Goal: Task Accomplishment & Management: Manage account settings

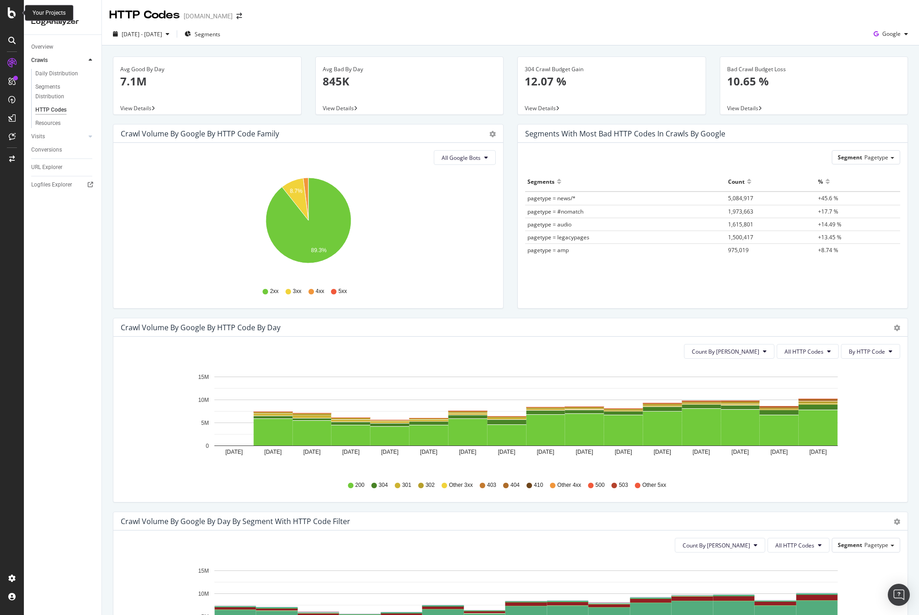
drag, startPoint x: 12, startPoint y: 14, endPoint x: 57, endPoint y: 12, distance: 45.1
click at [0, 0] on div at bounding box center [12, 307] width 24 height 615
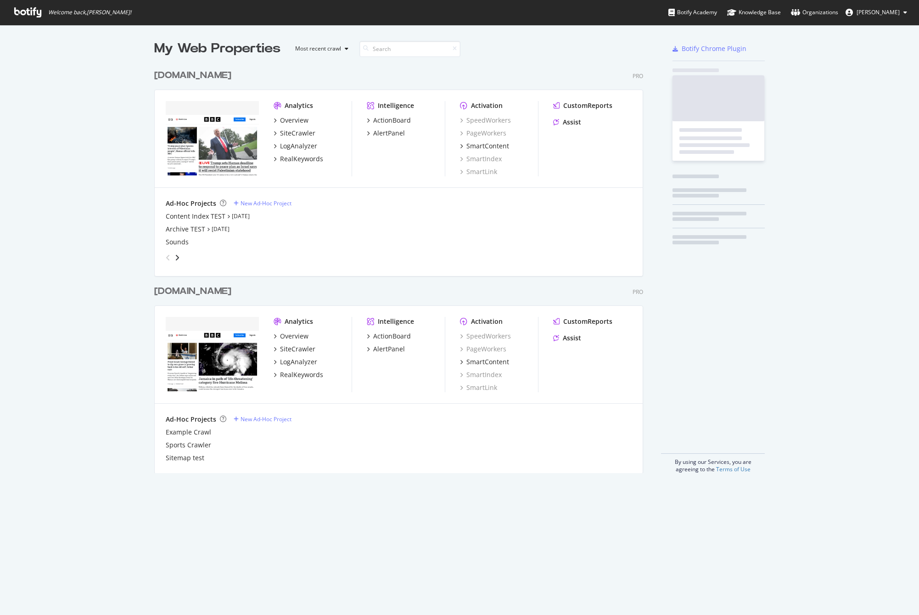
scroll to position [415, 496]
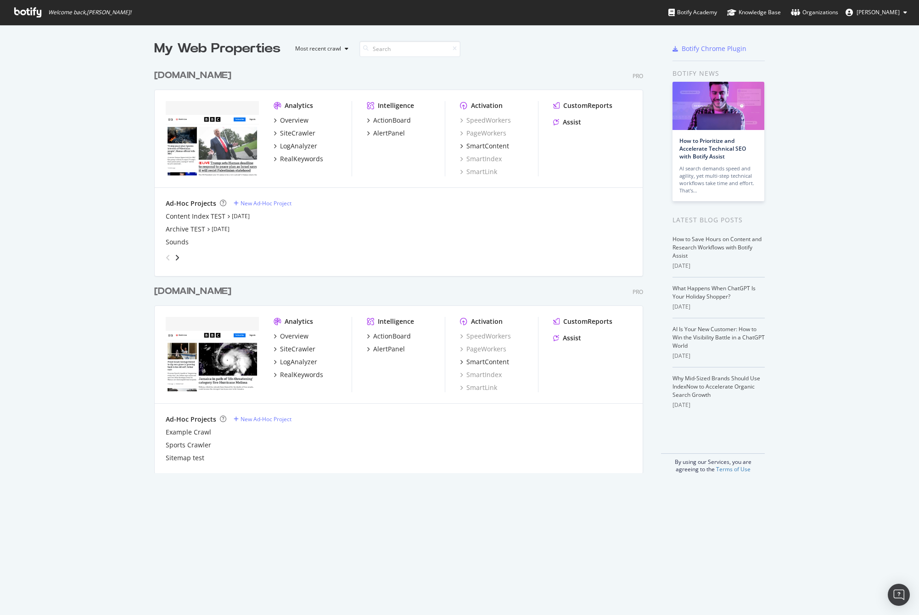
click at [863, 12] on span "[PERSON_NAME]" at bounding box center [878, 12] width 43 height 8
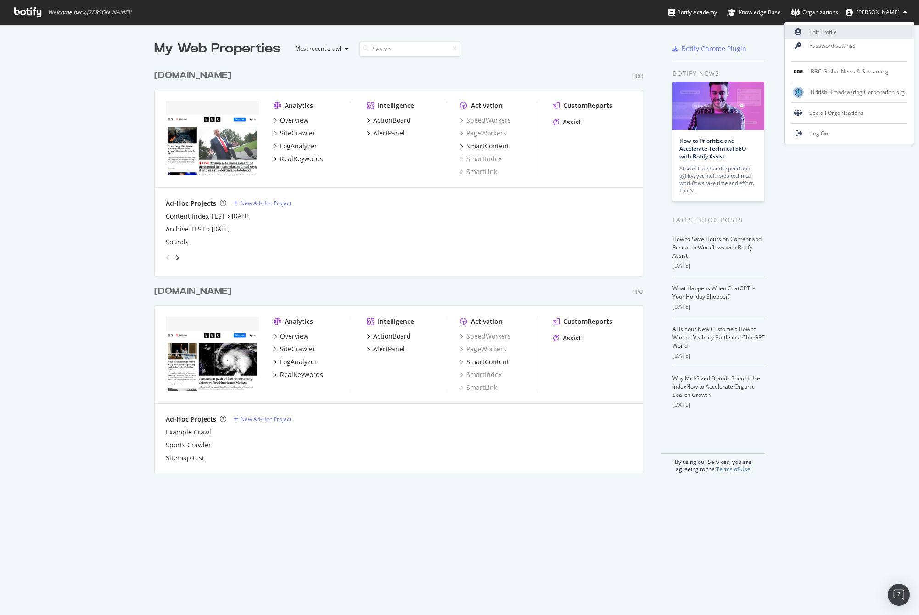
click at [848, 32] on link "Edit Profile" at bounding box center [849, 32] width 129 height 14
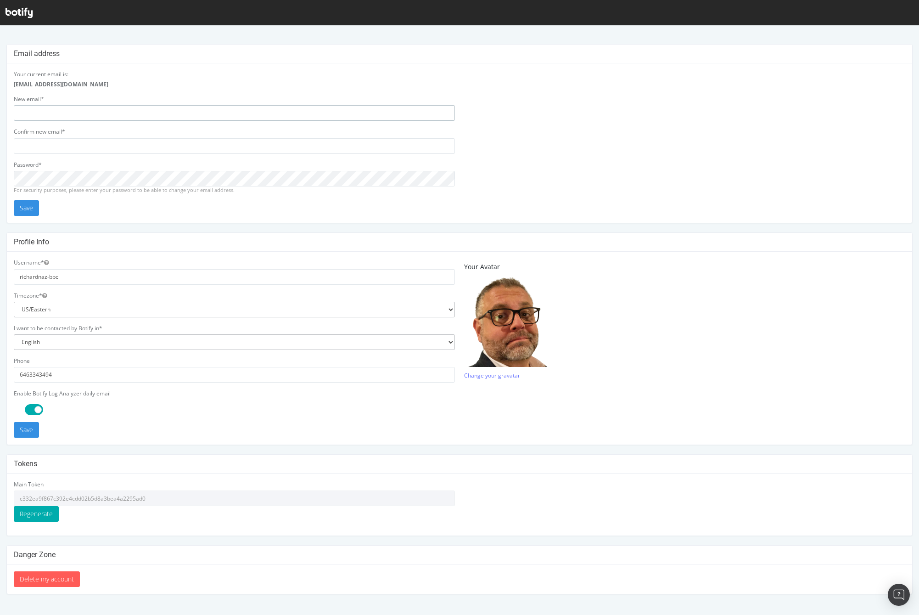
type input "richardnaz-bbc"
click at [72, 496] on input "c332ea9f867c392e4cdd02b5d8a3bea4a2295ad0" at bounding box center [234, 498] width 441 height 16
click at [93, 112] on input "richardnaz-bbc" at bounding box center [234, 113] width 441 height 16
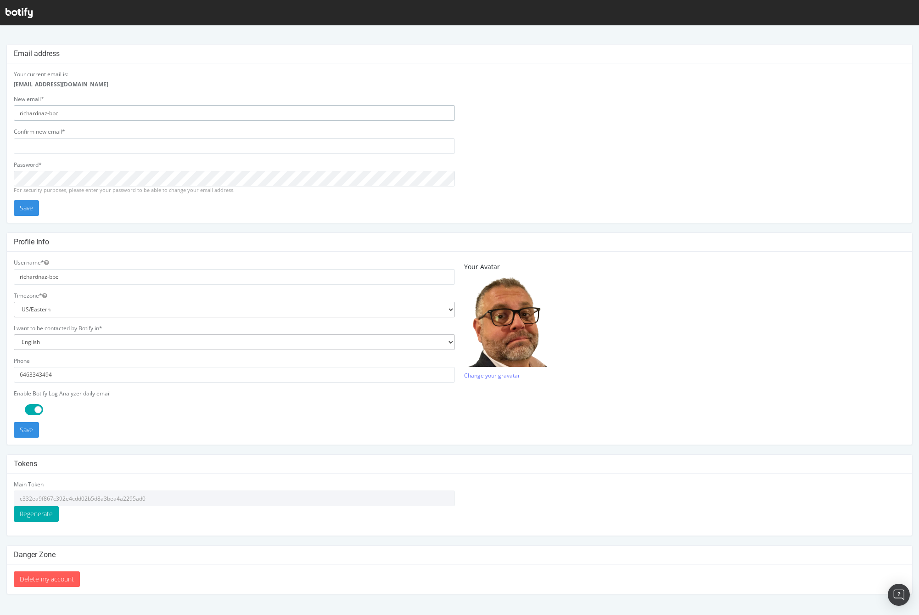
click at [93, 112] on input "richardnaz-bbc" at bounding box center [234, 113] width 441 height 16
click at [20, 14] on icon at bounding box center [19, 13] width 27 height 10
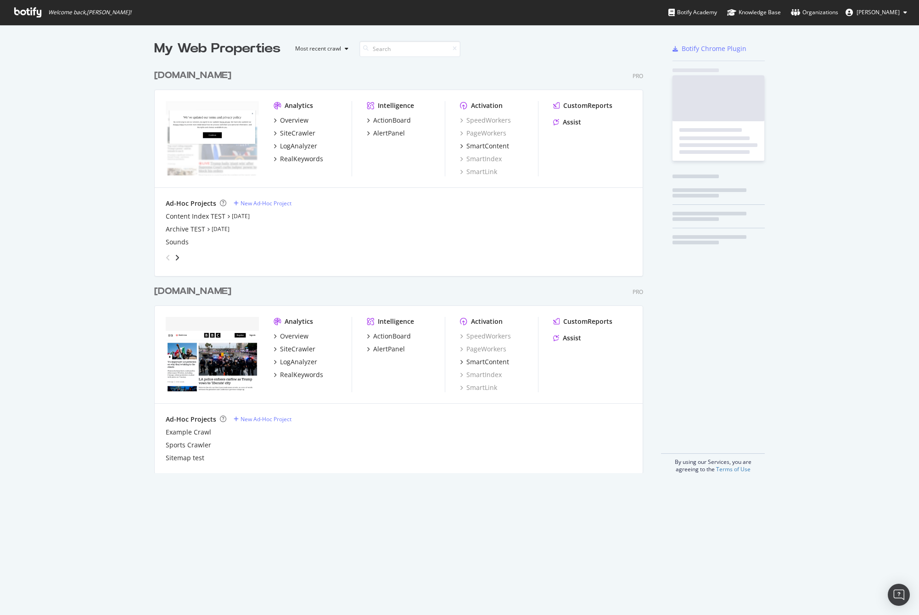
scroll to position [415, 496]
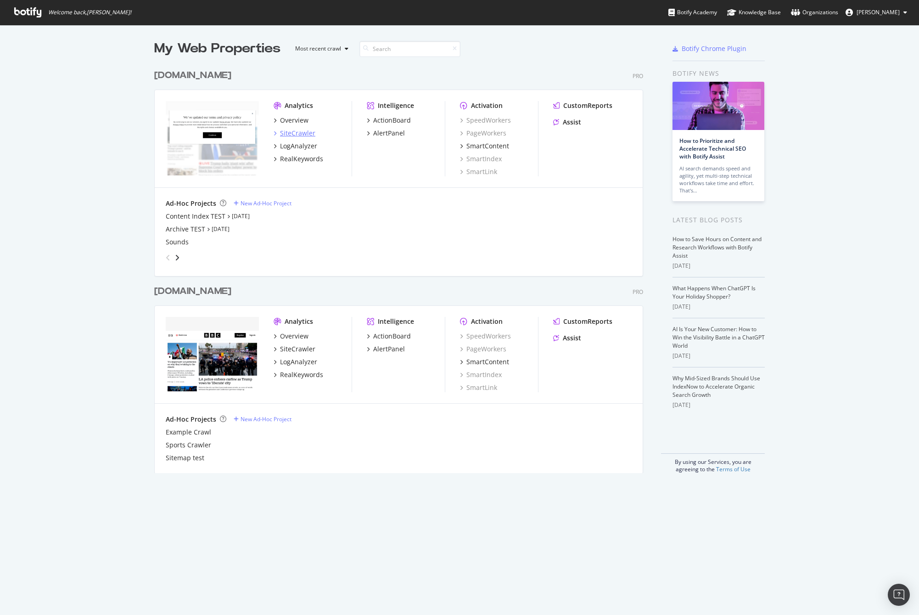
click at [304, 131] on div "SiteCrawler" at bounding box center [297, 133] width 35 height 9
